Goal: Task Accomplishment & Management: Manage account settings

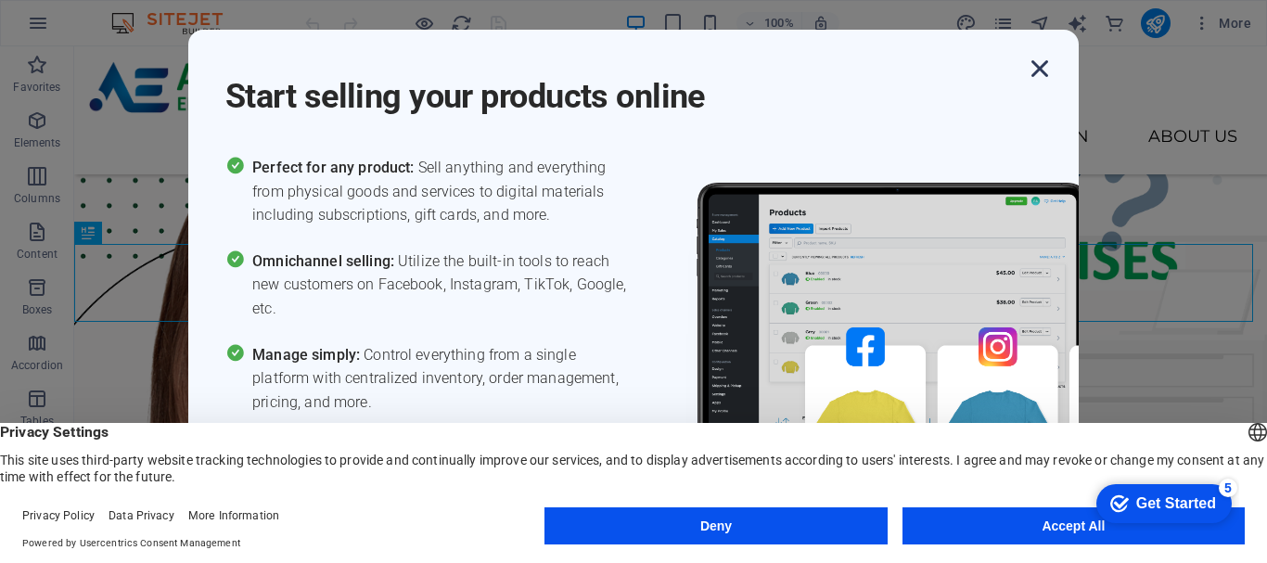
scroll to position [527, 0]
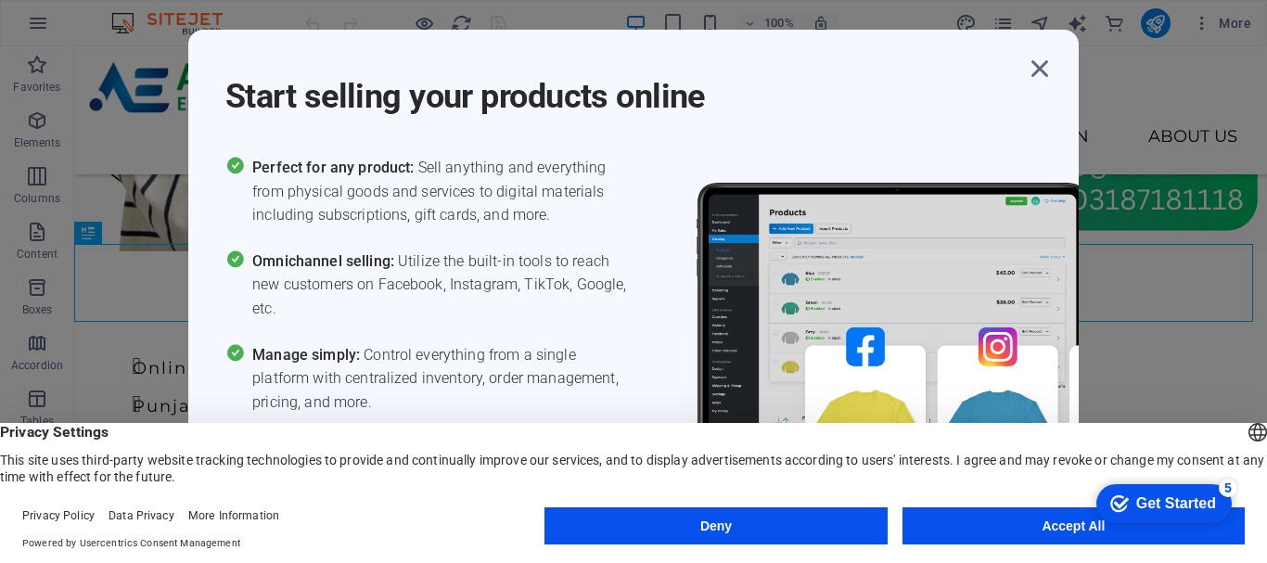
click at [856, 510] on button "Deny" at bounding box center [715, 525] width 342 height 37
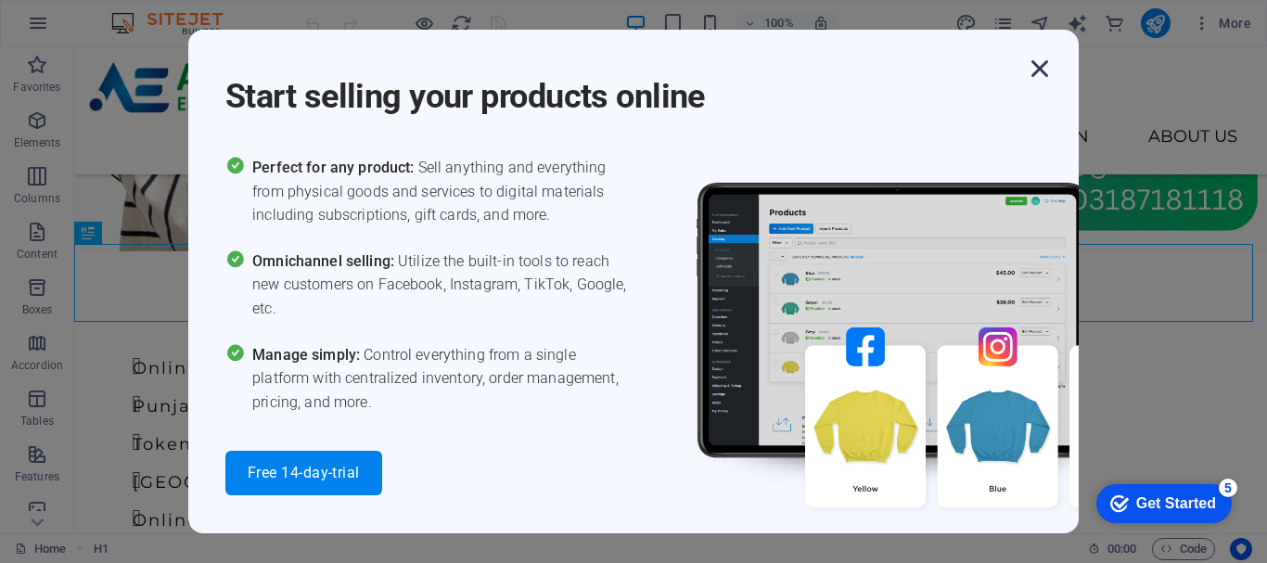
click at [1036, 61] on icon "button" at bounding box center [1039, 68] width 33 height 33
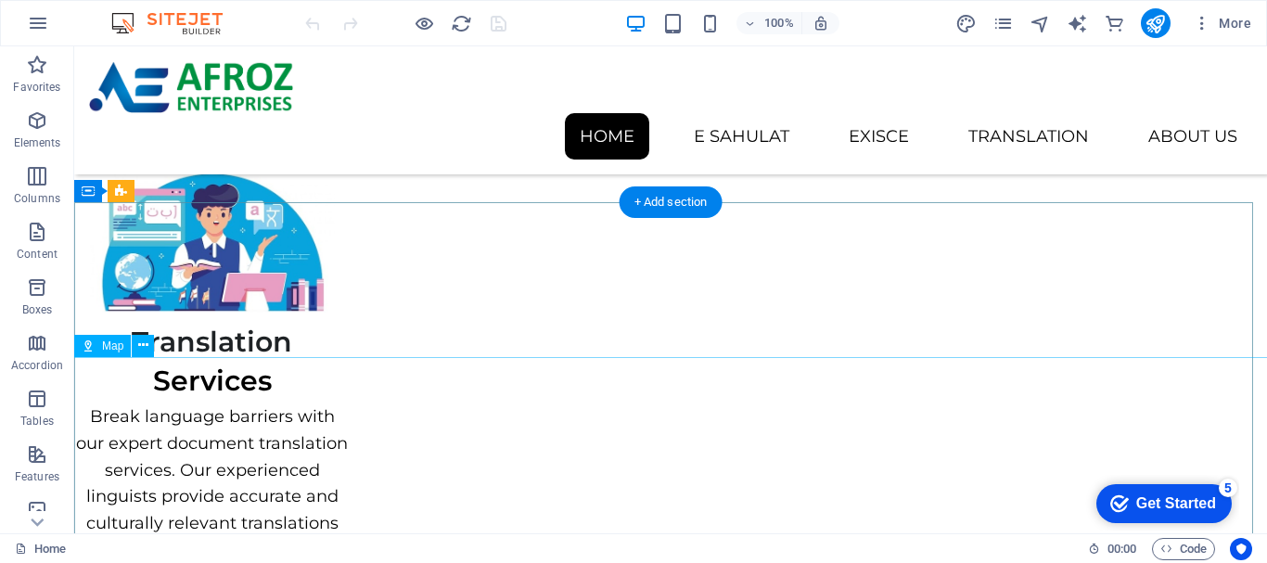
scroll to position [2275, 0]
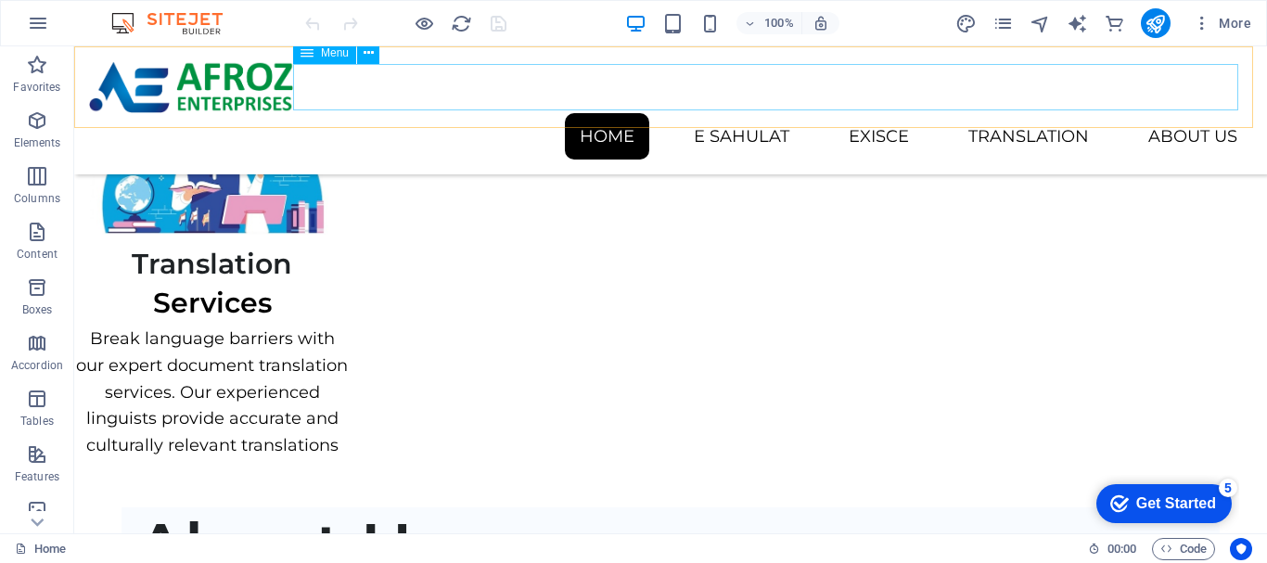
click at [741, 113] on nav "Home E Sahulat Cnic Frc B-Form Exisce Punjab Sind Route Permit [GEOGRAPHIC_DATA…" at bounding box center [670, 136] width 1163 height 46
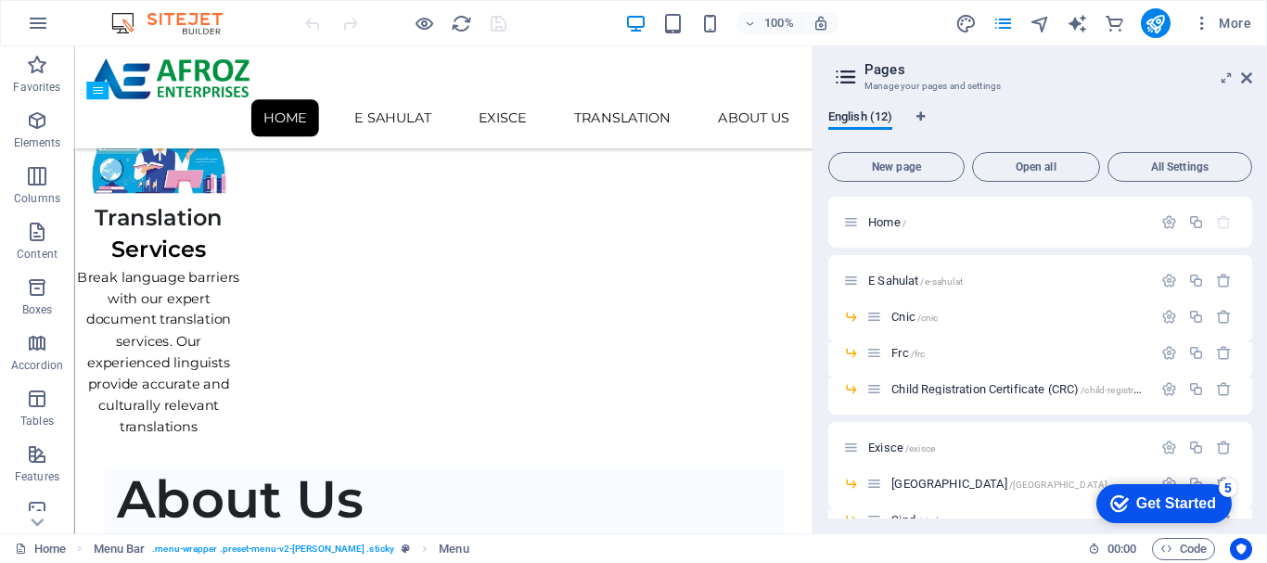
scroll to position [2038, 0]
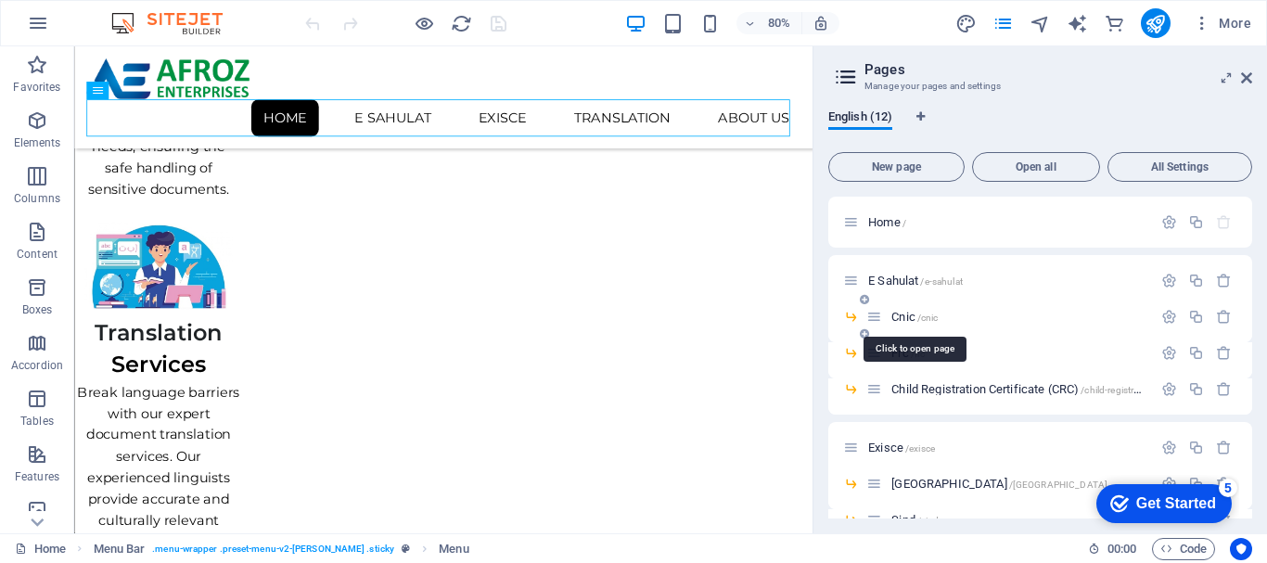
click at [896, 313] on span "Cnic /cnic" at bounding box center [914, 317] width 46 height 14
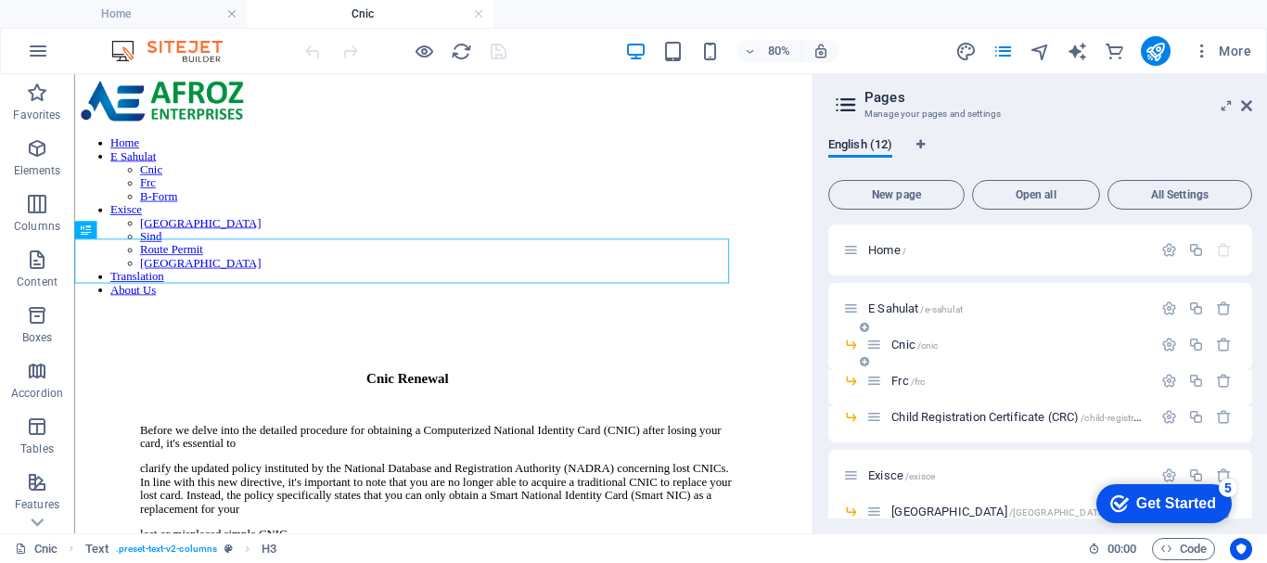
scroll to position [93, 0]
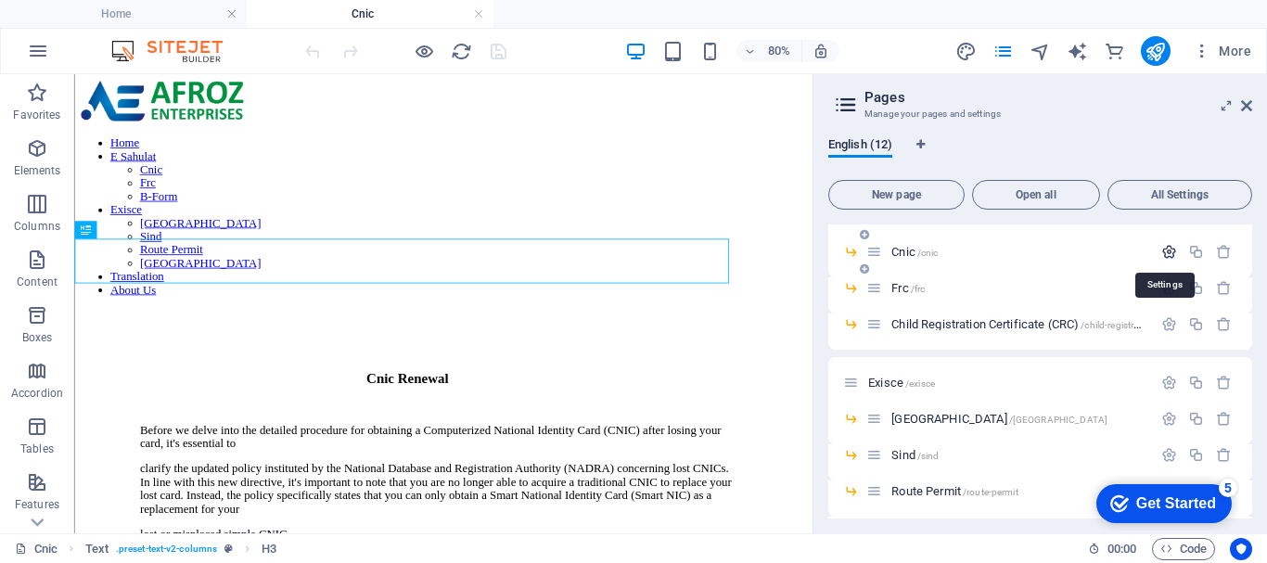
click at [1173, 254] on icon "button" at bounding box center [1169, 252] width 16 height 16
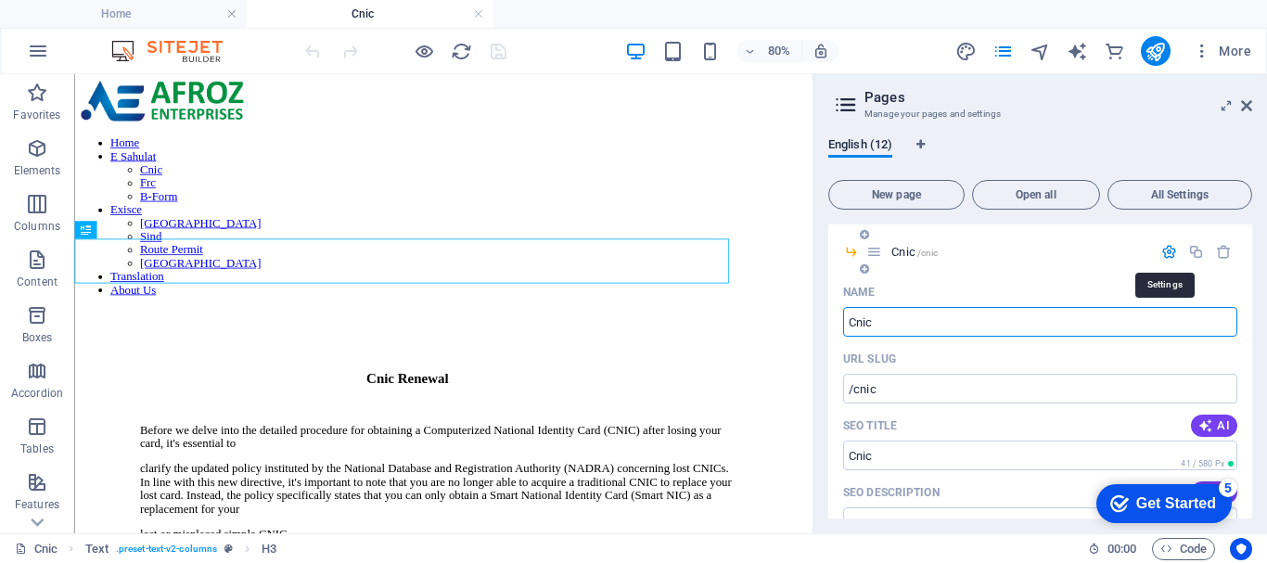
click at [1173, 254] on icon "button" at bounding box center [1169, 252] width 16 height 16
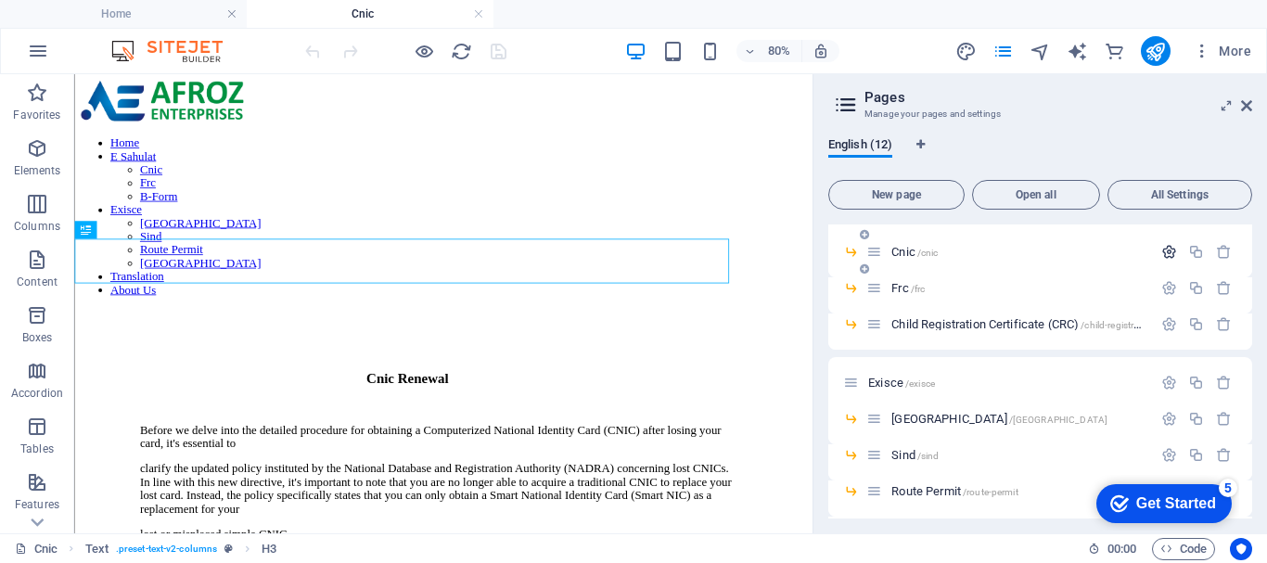
scroll to position [0, 0]
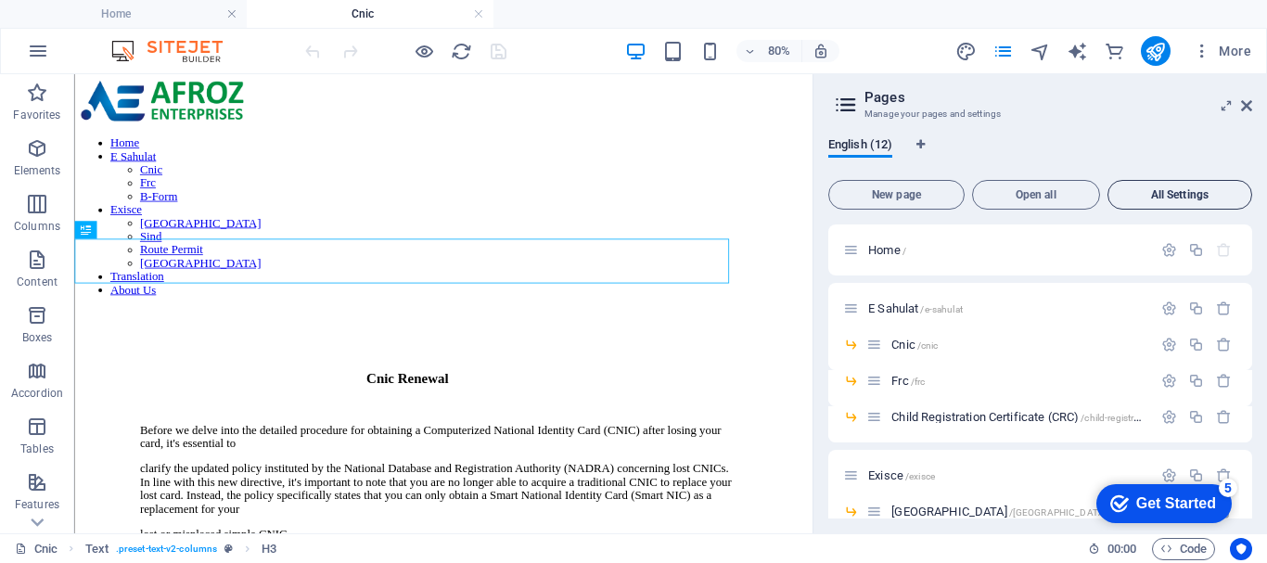
click at [1164, 185] on button "All Settings" at bounding box center [1179, 195] width 145 height 30
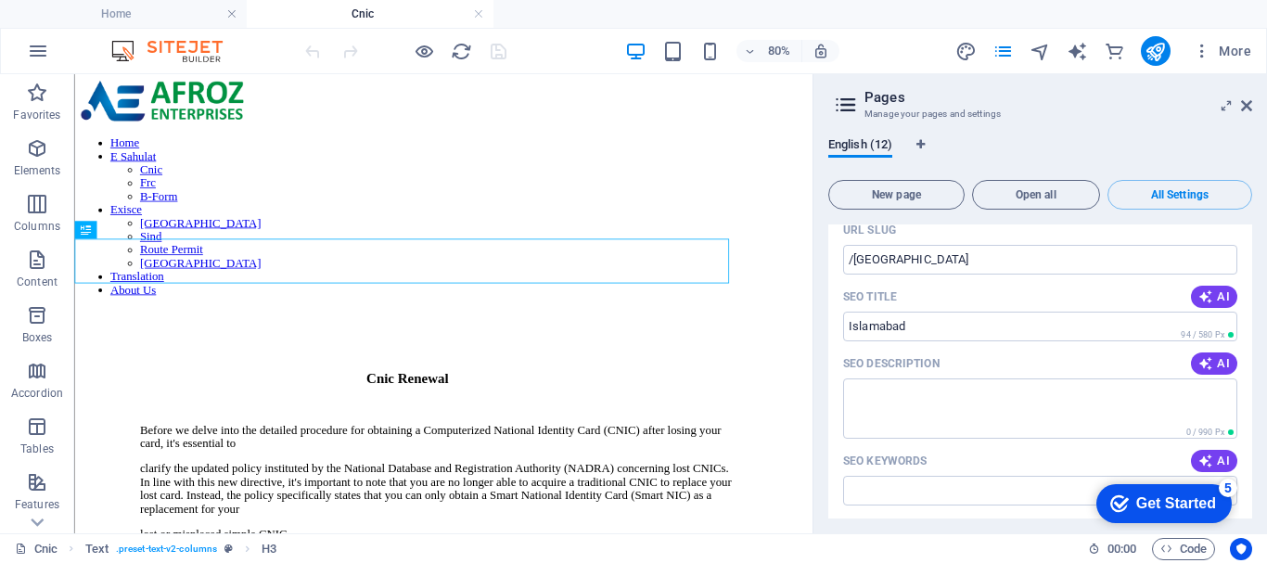
scroll to position [6640, 0]
click at [1208, 361] on icon "button" at bounding box center [1205, 364] width 15 height 15
click at [1219, 301] on span "AI" at bounding box center [1214, 297] width 32 height 15
click at [1219, 457] on span "AI" at bounding box center [1214, 461] width 32 height 15
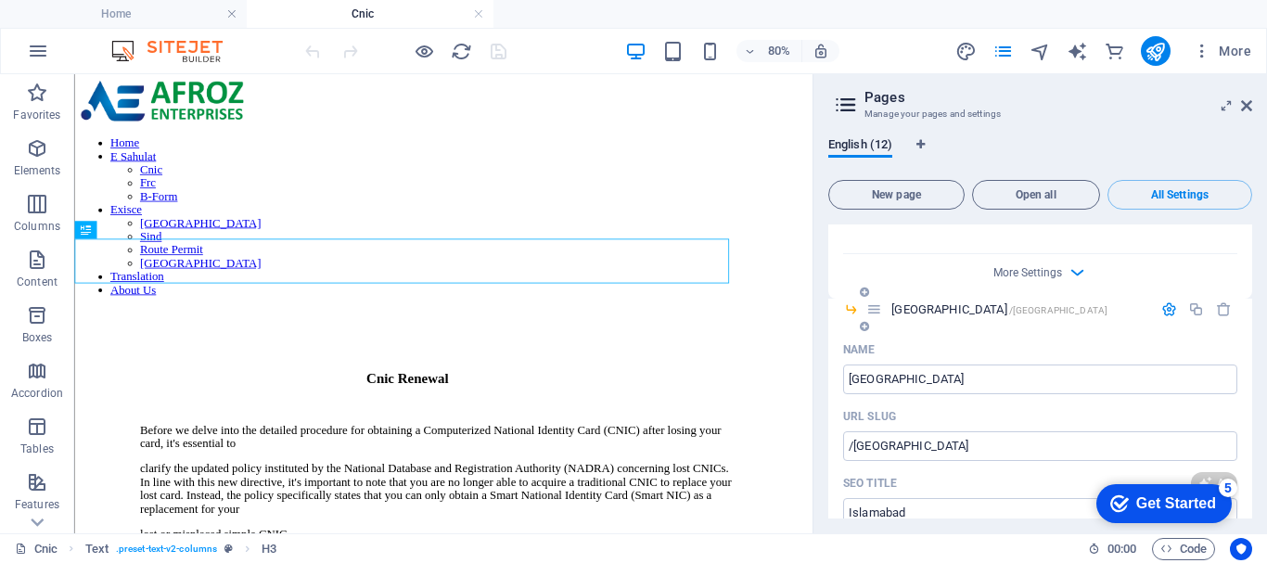
type textarea "Explore our Legal Notice and Privacy Policy at [PERSON_NAME] Enterprises, ensur…"
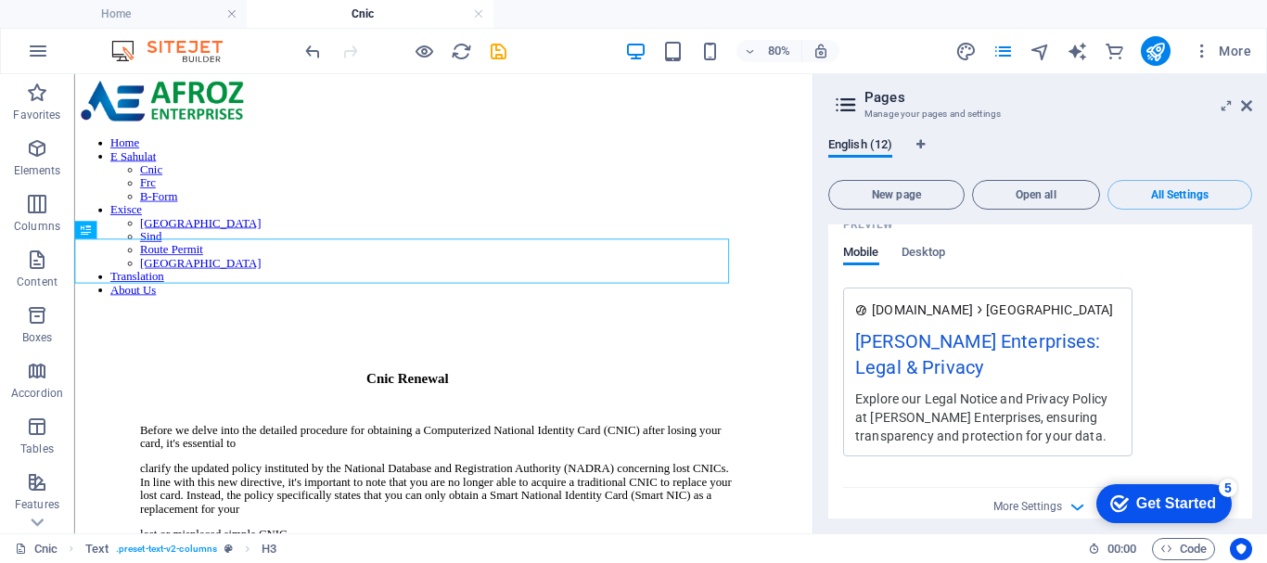
type input "[PERSON_NAME] Enterprises: Legal & Privacy"
type textarea "Explore our Legal Notice and Privacy Policy at [PERSON_NAME] Enterprises, ensur…"
type input "[PERSON_NAME] Enterprises: Legal & Privacy"
type textarea "Explore our Legal Notice and Privacy Policy at [PERSON_NAME] Enterprises, ensur…"
type input "legal notice, privacy policy, [PERSON_NAME] Enterprises, terms and conditions, …"
